Goal: Register for event/course

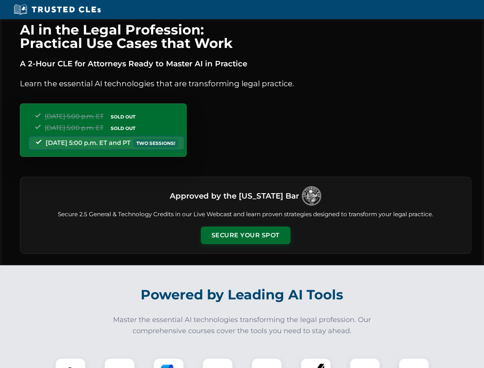
click at [245, 236] on button "Secure Your Spot" at bounding box center [246, 236] width 90 height 18
click at [71, 363] on img at bounding box center [70, 373] width 22 height 22
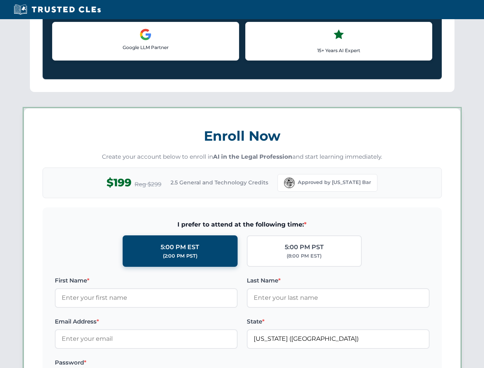
click at [169, 363] on label "Password *" at bounding box center [146, 362] width 183 height 9
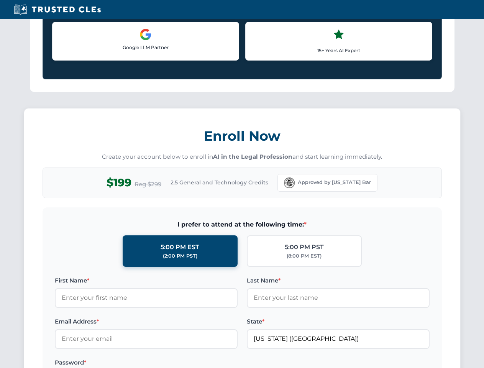
scroll to position [753, 0]
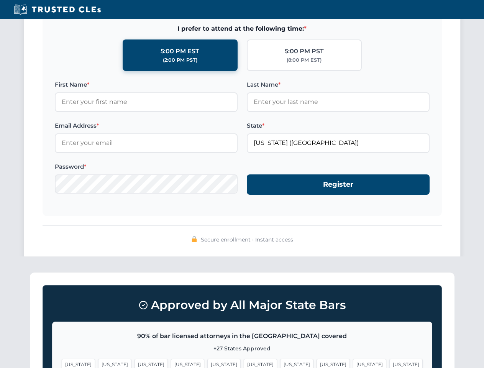
click at [353, 363] on span "[US_STATE]" at bounding box center [369, 364] width 33 height 11
